Goal: Task Accomplishment & Management: Manage account settings

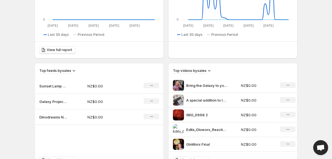
scroll to position [131, 0]
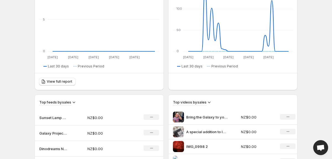
scroll to position [99, 0]
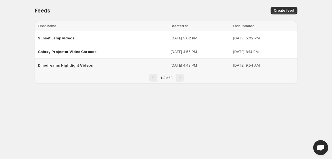
click at [65, 65] on span "Dinodreams Nightlight Videos" at bounding box center [65, 65] width 55 height 4
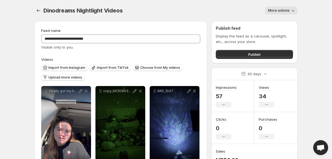
click at [271, 7] on button "More actions" at bounding box center [281, 11] width 33 height 8
click at [229, 11] on div "More actions" at bounding box center [213, 11] width 168 height 8
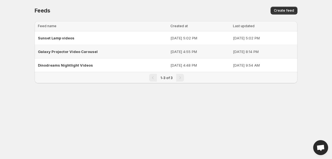
click at [79, 50] on span "Galaxy Projector Video Carousel" at bounding box center [68, 51] width 60 height 4
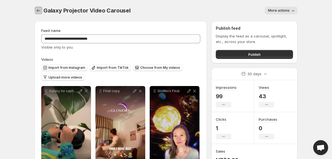
click at [38, 11] on icon "Settings" at bounding box center [39, 11] width 6 height 6
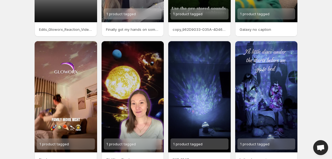
scroll to position [143, 0]
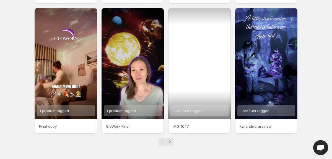
click at [202, 67] on div "1 product tagged" at bounding box center [199, 63] width 63 height 111
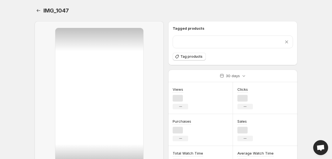
click at [172, 142] on div "Purchases No change" at bounding box center [200, 130] width 65 height 32
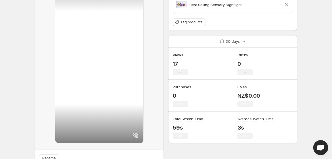
scroll to position [65, 0]
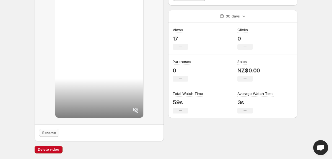
click at [56, 133] on button "Rename" at bounding box center [49, 133] width 20 height 8
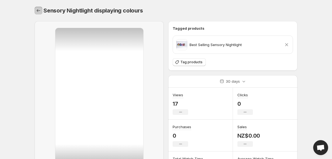
click at [39, 12] on icon "Settings" at bounding box center [39, 11] width 6 height 6
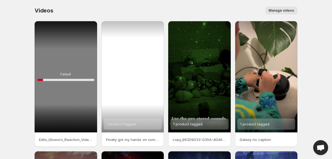
scroll to position [70, 0]
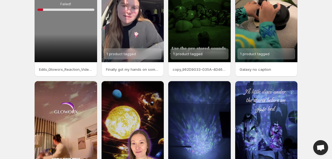
click at [138, 69] on p "Finally got my hands on something to not only help my girls get to sleep but al…" at bounding box center [133, 69] width 54 height 6
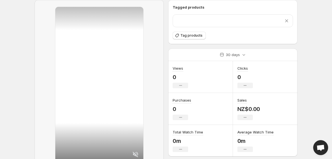
scroll to position [72, 0]
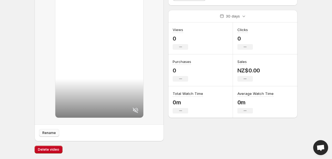
click at [49, 132] on span "Rename" at bounding box center [49, 132] width 14 height 4
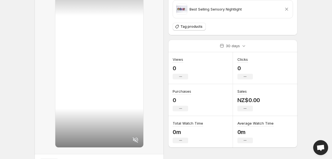
scroll to position [0, 0]
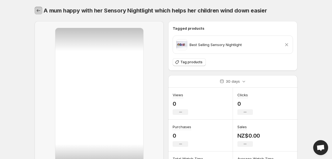
click at [41, 12] on icon "Settings" at bounding box center [39, 11] width 6 height 6
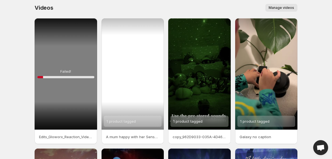
scroll to position [5, 0]
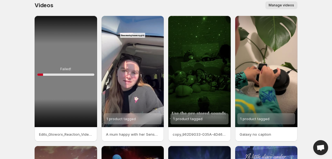
click at [208, 134] on p "copy_962D9033-035A-4D46-9ED3-D24B766904E6" at bounding box center [200, 134] width 54 height 6
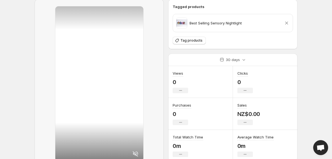
scroll to position [65, 0]
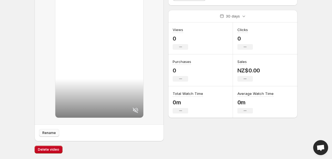
click at [53, 132] on span "Rename" at bounding box center [49, 132] width 14 height 4
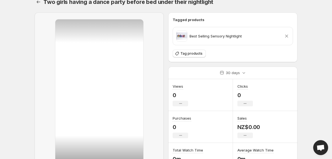
scroll to position [0, 0]
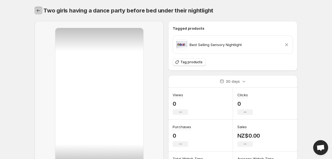
click at [38, 11] on icon "Settings" at bounding box center [39, 11] width 6 height 6
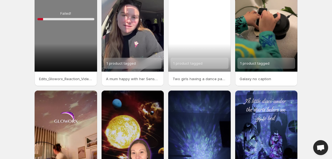
scroll to position [62, 0]
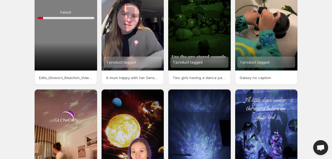
click at [257, 77] on p "Galaxy no caption" at bounding box center [267, 78] width 54 height 6
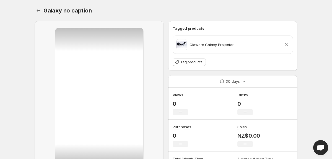
scroll to position [65, 0]
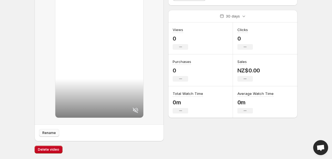
click at [48, 135] on span "Rename" at bounding box center [49, 132] width 14 height 4
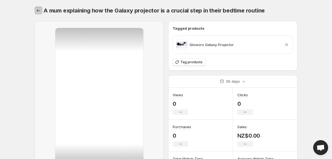
click at [37, 14] on button "Settings" at bounding box center [39, 11] width 8 height 8
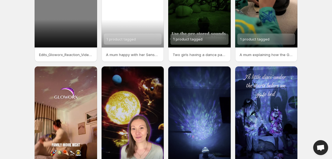
scroll to position [122, 0]
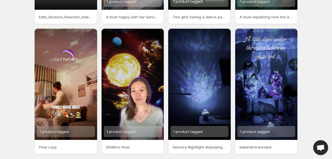
click at [61, 146] on p "Final copy" at bounding box center [66, 147] width 54 height 6
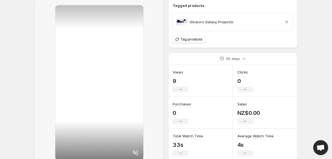
scroll to position [65, 0]
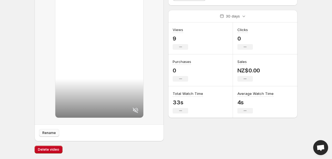
click at [51, 132] on span "Rename" at bounding box center [49, 132] width 14 height 4
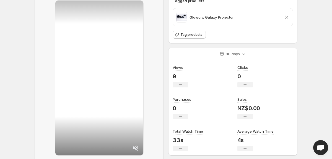
scroll to position [0, 0]
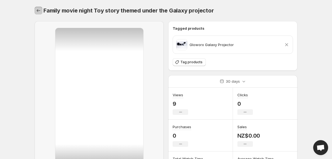
click at [39, 11] on icon "Settings" at bounding box center [39, 11] width 6 height 6
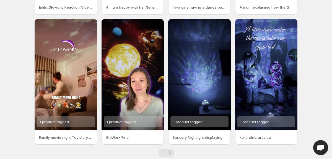
scroll to position [136, 0]
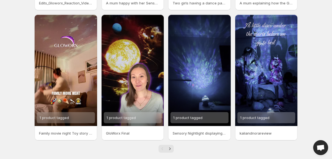
click at [125, 132] on p "GloWorx Final" at bounding box center [133, 133] width 54 height 6
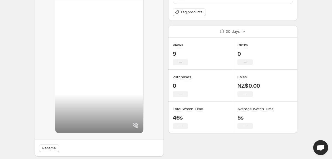
scroll to position [65, 0]
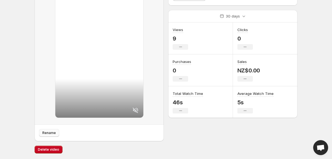
click at [52, 132] on span "Rename" at bounding box center [49, 132] width 14 height 4
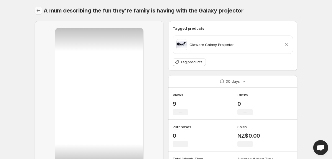
click at [38, 11] on icon "Settings" at bounding box center [39, 11] width 6 height 6
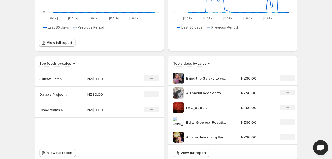
scroll to position [209, 0]
